Goal: Navigation & Orientation: Understand site structure

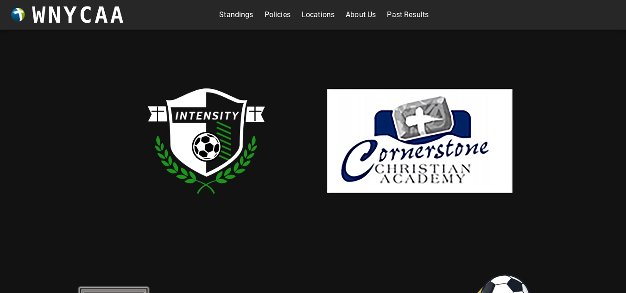
click at [237, 11] on link "Standings" at bounding box center [236, 14] width 34 height 15
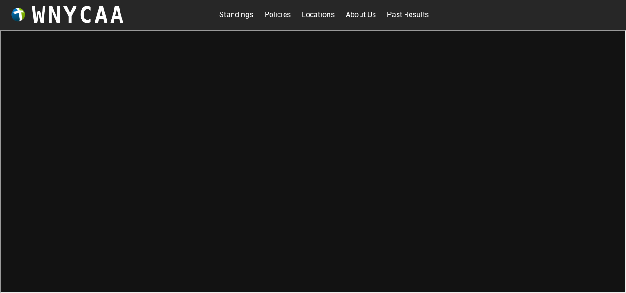
scroll to position [3, 0]
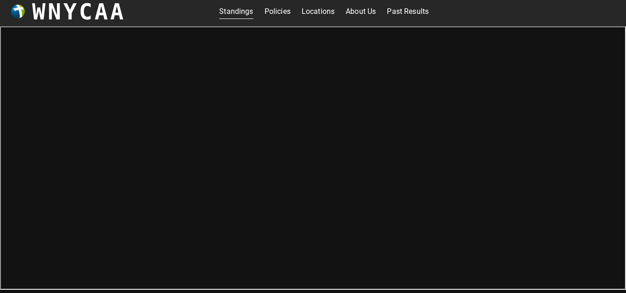
click at [356, 13] on link "About Us" at bounding box center [361, 11] width 30 height 15
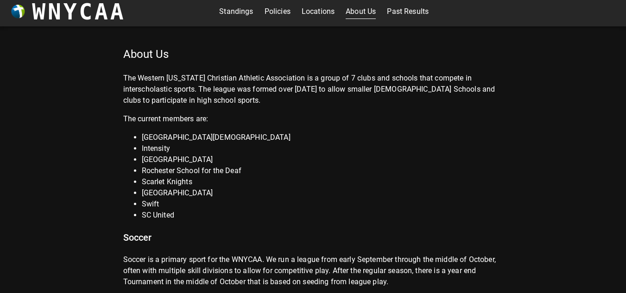
click at [398, 9] on link "Past Results" at bounding box center [408, 11] width 42 height 15
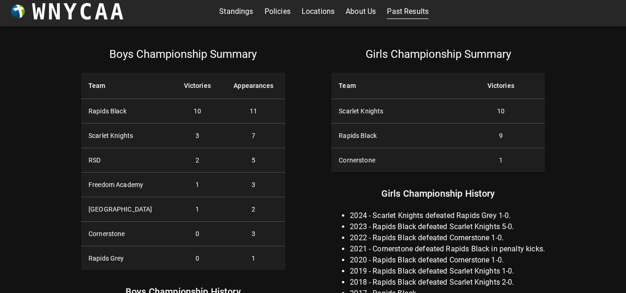
click at [369, 10] on link "About Us" at bounding box center [361, 11] width 30 height 15
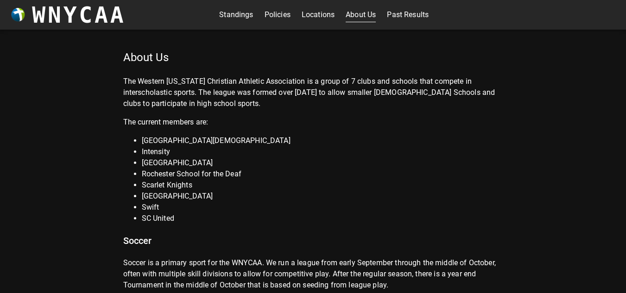
click at [395, 15] on link "Past Results" at bounding box center [408, 14] width 42 height 15
